Goal: Task Accomplishment & Management: Manage account settings

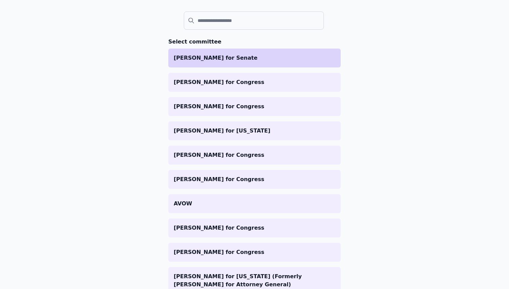
scroll to position [69, 0]
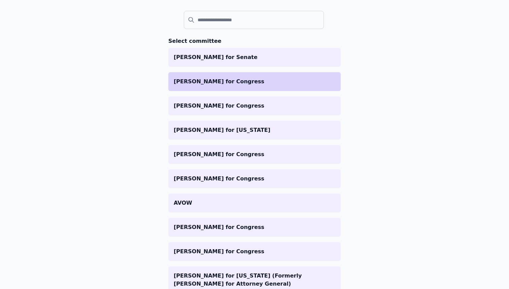
click at [250, 80] on p "[PERSON_NAME] for Congress" at bounding box center [255, 81] width 162 height 8
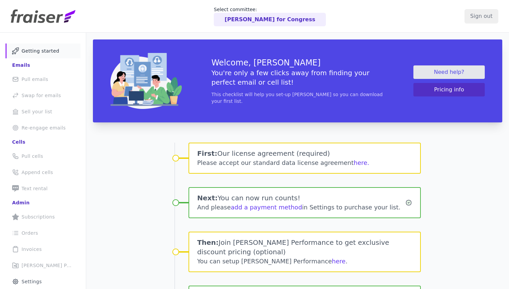
scroll to position [55, 0]
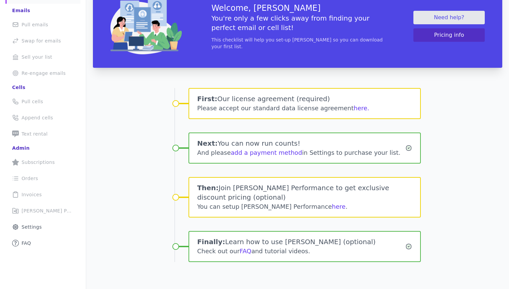
click at [38, 199] on li "Clipboard Icon Outline of a clipboard Invoices" at bounding box center [42, 194] width 75 height 15
click at [38, 209] on div at bounding box center [254, 144] width 509 height 289
click at [354, 109] on button "here." at bounding box center [361, 107] width 15 height 9
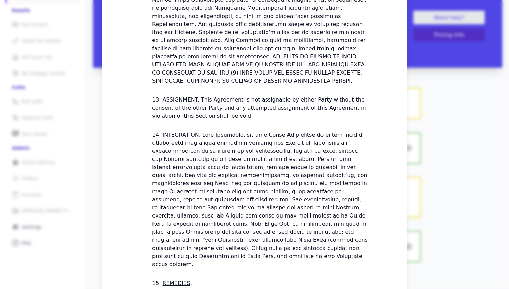
scroll to position [1926, 0]
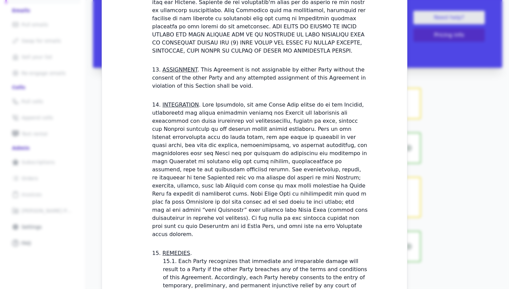
checkbox input "true"
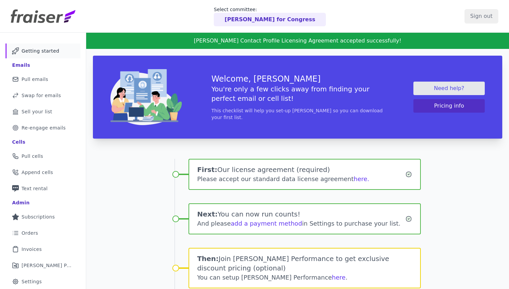
scroll to position [71, 0]
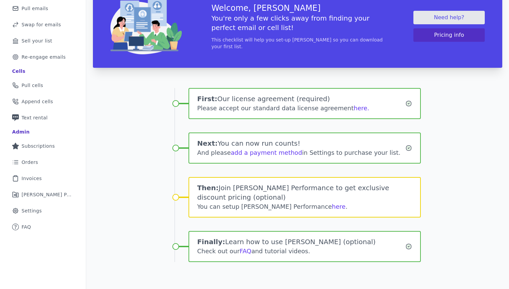
click at [293, 199] on h1 "Then: Join Fraiser Performance to get exclusive discount pricing (optional)" at bounding box center [304, 192] width 215 height 19
click at [332, 208] on link "here" at bounding box center [339, 206] width 14 height 7
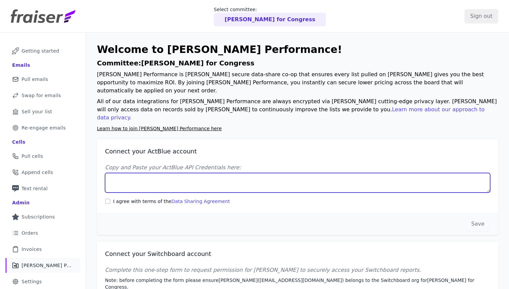
click at [223, 173] on textarea "Copy and Paste your ActBlue API Credentials here:" at bounding box center [297, 183] width 385 height 20
paste textarea "Client UUID: 55070a70-5f73-4ba5-b52f-c028ce7a5c98 Client Secret: 5Nxx+r7pGLnCkO…"
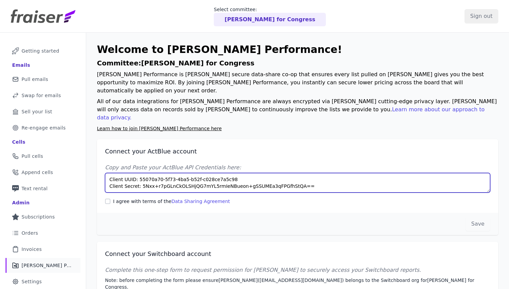
type textarea "Client UUID: 55070a70-5f73-4ba5-b52f-c028ce7a5c98 Client Secret: 5Nxx+r7pGLnCkO…"
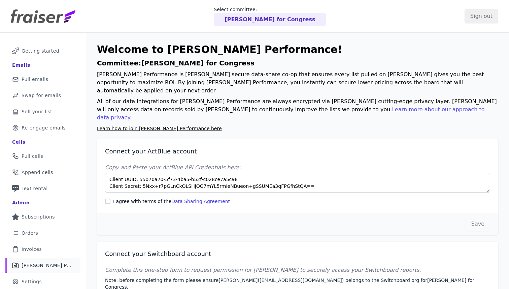
click at [147, 198] on label "I agree with terms of the Data Sharing Agreement" at bounding box center [171, 201] width 117 height 7
click at [111, 198] on input "I agree with terms of the Data Sharing Agreement" at bounding box center [107, 200] width 5 height 5
checkbox input "true"
click at [482, 217] on button "Save" at bounding box center [478, 224] width 25 height 14
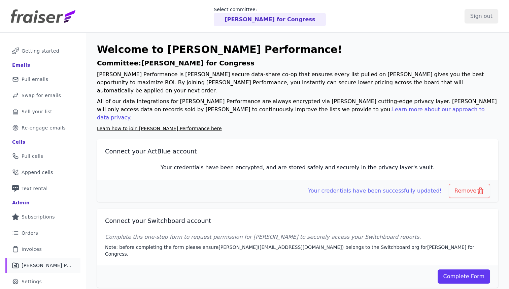
scroll to position [33, 0]
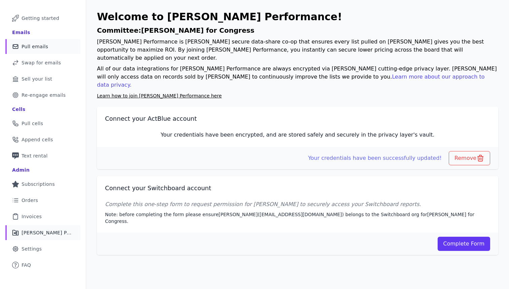
click at [64, 46] on link "Mail Icon Outline of a mail envelope Pull emails" at bounding box center [42, 46] width 75 height 15
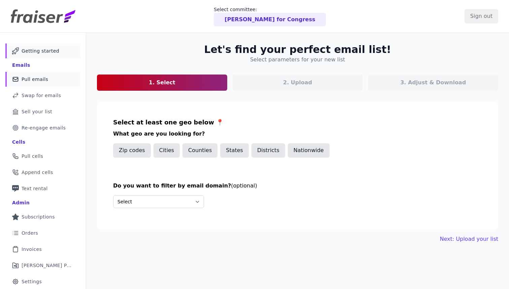
click at [57, 51] on link "Mail Icon Outline of a mail envelope Getting started" at bounding box center [42, 50] width 75 height 15
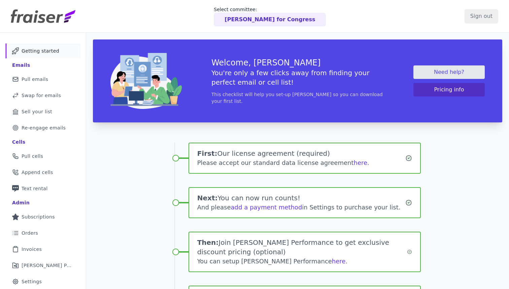
scroll to position [71, 0]
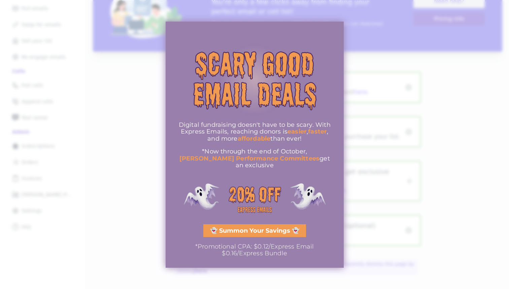
click at [405, 71] on div at bounding box center [254, 144] width 509 height 289
